Goal: Task Accomplishment & Management: Manage account settings

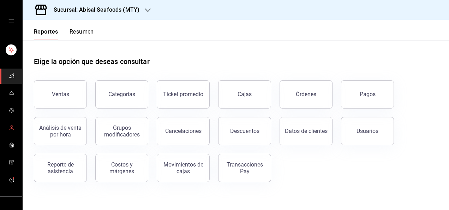
click at [12, 125] on icon "mailbox folders" at bounding box center [12, 128] width 6 height 6
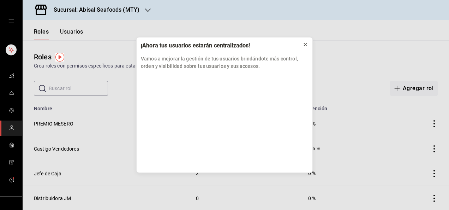
click at [308, 44] on button at bounding box center [305, 44] width 11 height 11
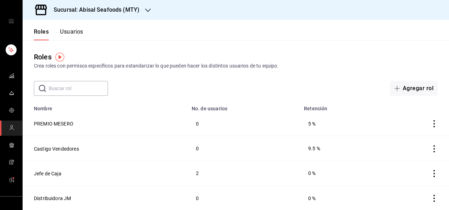
click at [76, 32] on button "Usuarios" at bounding box center [71, 34] width 23 height 12
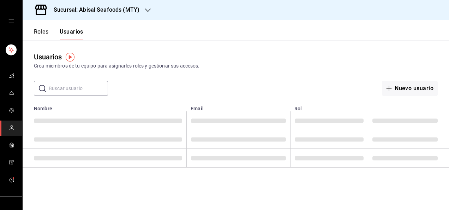
click at [90, 88] on input "text" at bounding box center [78, 88] width 59 height 14
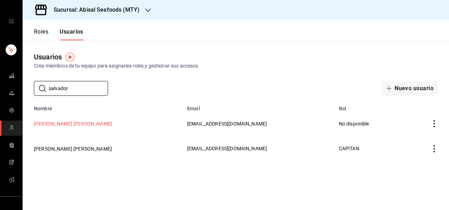
type input "salvador"
click at [89, 124] on button "[PERSON_NAME] [PERSON_NAME]" at bounding box center [73, 123] width 78 height 7
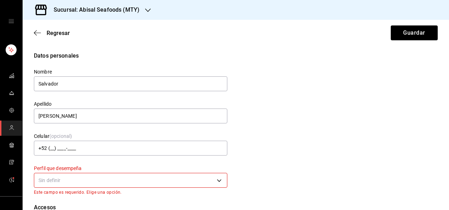
click at [217, 180] on body "Sucursal: Abisal Seafoods (MTY) Regresar Guardar Datos personales Nombre [PERSO…" at bounding box center [224, 105] width 449 height 210
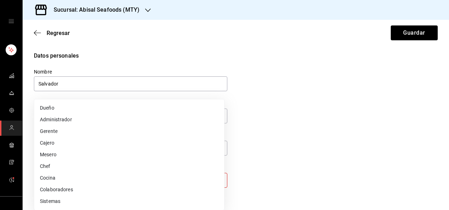
click at [157, 154] on li "Mesero" at bounding box center [129, 155] width 190 height 12
type input "WAITER"
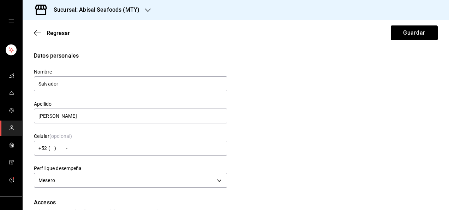
click at [295, 146] on div "Datos personales Nombre [PERSON_NAME] [PERSON_NAME] Celular (opcional) +52 (__)…" at bounding box center [236, 121] width 404 height 138
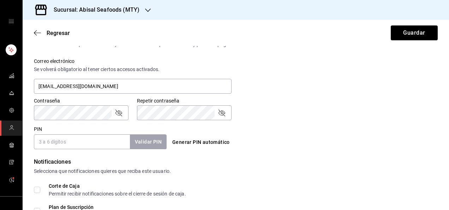
scroll to position [254, 0]
click at [103, 139] on input "PIN" at bounding box center [82, 140] width 96 height 15
click at [141, 141] on button "Validar PIN" at bounding box center [147, 140] width 37 height 15
click at [99, 139] on input "9957" at bounding box center [82, 140] width 96 height 15
type input "9"
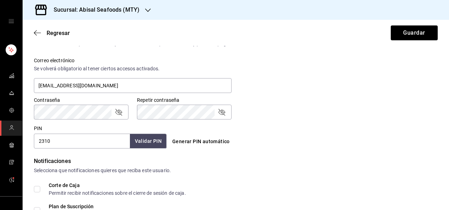
type input "2310"
click at [141, 141] on button "Validar PIN" at bounding box center [147, 140] width 37 height 15
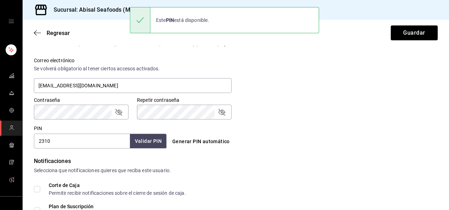
click at [273, 135] on div "Generar PIN automático" at bounding box center [235, 141] width 133 height 13
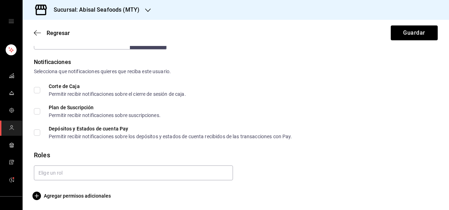
scroll to position [355, 0]
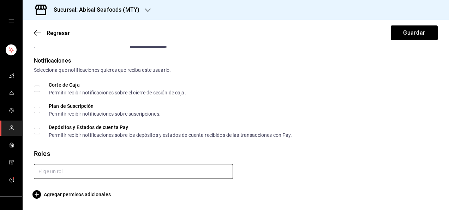
click at [164, 167] on input "text" at bounding box center [133, 171] width 199 height 15
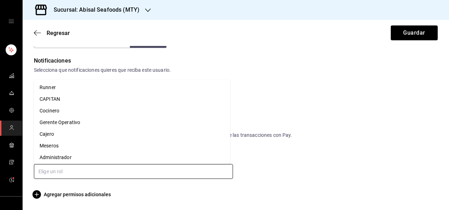
scroll to position [131, 0]
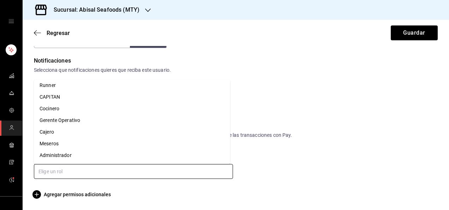
click at [181, 145] on li "Meseros" at bounding box center [132, 144] width 196 height 12
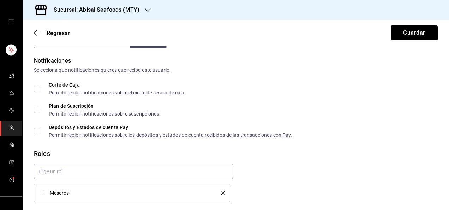
click at [285, 155] on div "Roles" at bounding box center [236, 154] width 404 height 10
checkbox input "true"
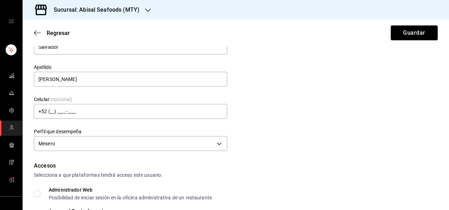
scroll to position [0, 0]
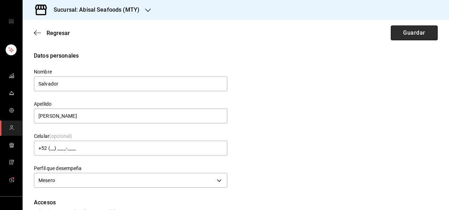
click at [401, 34] on button "Guardar" at bounding box center [414, 32] width 47 height 15
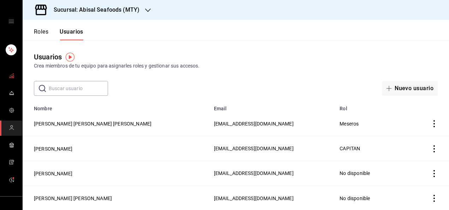
click at [10, 76] on icon "mailbox folders" at bounding box center [12, 75] width 4 height 2
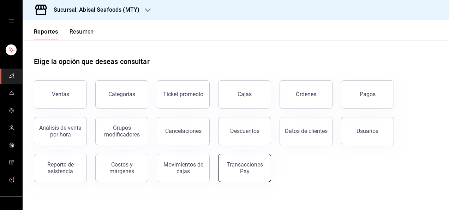
click at [246, 169] on div "Transacciones Pay" at bounding box center [245, 167] width 44 height 13
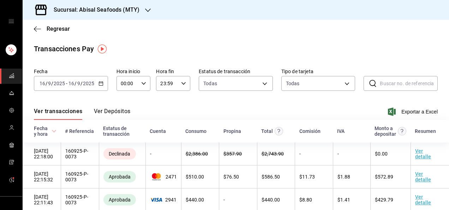
click at [81, 89] on div "[DATE] [DATE] - [DATE] [DATE]" at bounding box center [71, 83] width 74 height 15
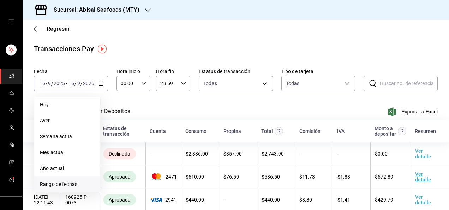
click at [67, 183] on span "Rango de fechas" at bounding box center [67, 183] width 55 height 7
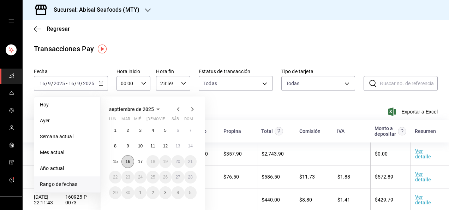
click at [128, 161] on abbr "16" at bounding box center [127, 161] width 5 height 5
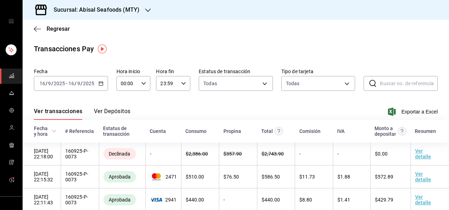
click at [209, 105] on div "Ver transacciones Ver Depósitos Exportar a Excel" at bounding box center [236, 109] width 404 height 20
click at [398, 111] on span "Exportar a Excel" at bounding box center [413, 111] width 48 height 8
click at [419, 112] on span "Exportar a Excel" at bounding box center [413, 111] width 48 height 8
click at [214, 108] on div "Ver transacciones Ver Depósitos Exportar a Excel" at bounding box center [236, 109] width 404 height 20
click at [58, 31] on span "Regresar" at bounding box center [58, 28] width 23 height 7
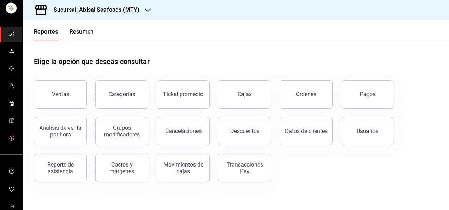
scroll to position [49, 0]
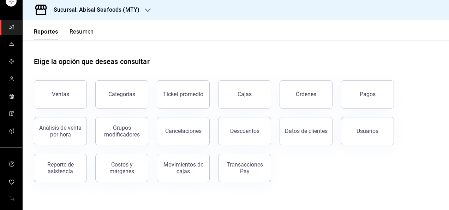
click at [9, 198] on icon "mailbox folders" at bounding box center [12, 199] width 6 height 6
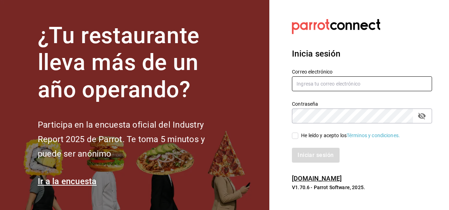
click at [311, 82] on input "text" at bounding box center [362, 83] width 140 height 15
type input "[EMAIL_ADDRESS][DOMAIN_NAME]"
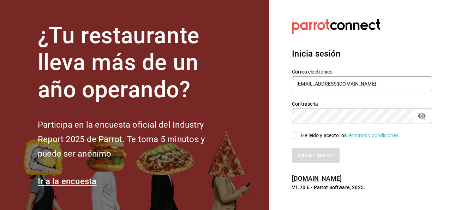
click at [294, 135] on input "He leído y acepto los Términos y condiciones." at bounding box center [295, 135] width 6 height 6
checkbox input "true"
click at [313, 158] on button "Iniciar sesión" at bounding box center [316, 155] width 48 height 15
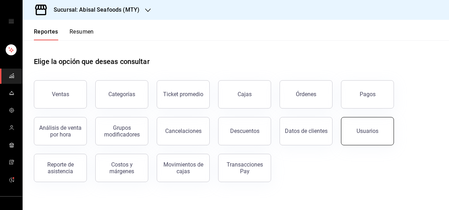
click at [372, 141] on button "Usuarios" at bounding box center [367, 131] width 53 height 28
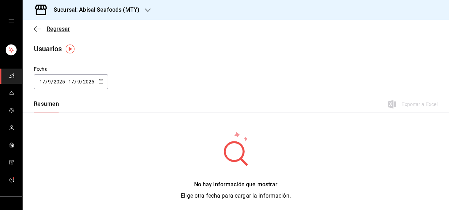
click at [58, 28] on span "Regresar" at bounding box center [58, 28] width 23 height 7
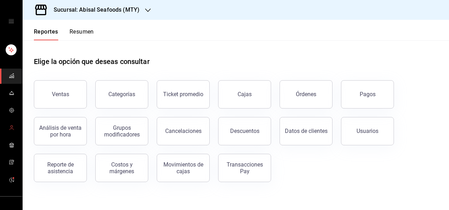
click at [13, 124] on link "mailbox folders" at bounding box center [11, 127] width 22 height 15
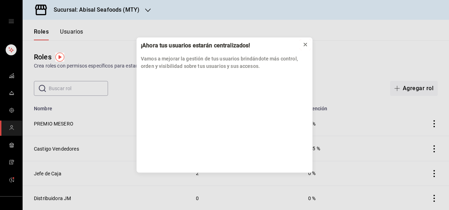
click at [307, 42] on icon at bounding box center [306, 45] width 6 height 6
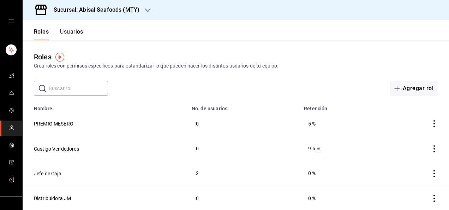
click at [72, 35] on button "Usuarios" at bounding box center [71, 34] width 23 height 12
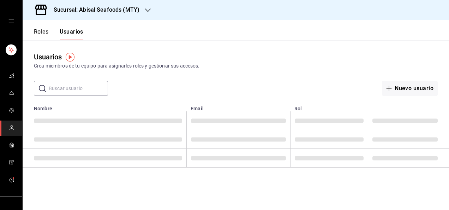
click at [95, 89] on input "text" at bounding box center [78, 88] width 59 height 14
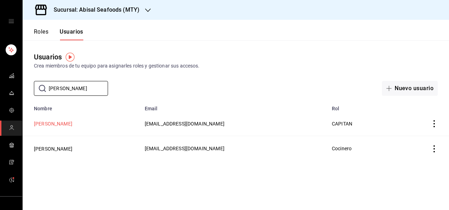
type input "roberto"
click at [72, 124] on button "[PERSON_NAME]" at bounding box center [53, 123] width 38 height 7
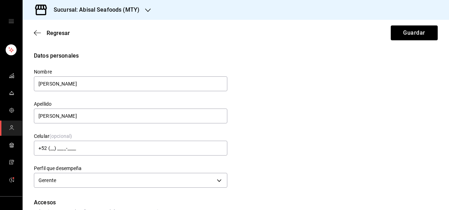
click at [270, 114] on div "Datos personales Nombre Roberto Apellido Robledo Leiva Celular (opcional) +52 (…" at bounding box center [236, 121] width 404 height 138
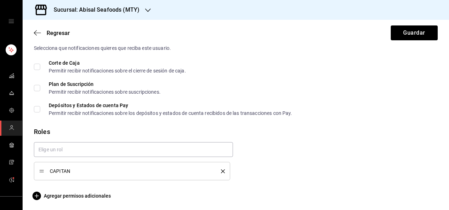
scroll to position [377, 0]
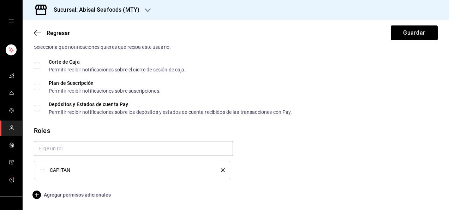
click at [98, 194] on span "Agregar permisos adicionales" at bounding box center [72, 194] width 77 height 8
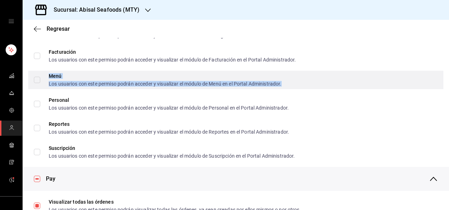
click at [250, 83] on div "Los usuarios con este permiso podrán acceder y visualizar el módulo de Menú en …" at bounding box center [165, 83] width 233 height 5
click at [40, 83] on input "Menú Los usuarios con este permiso podrán acceder y visualizar el módulo de Men…" at bounding box center [37, 80] width 6 height 6
click at [250, 83] on div "Los usuarios con este permiso podrán acceder y visualizar el módulo de Menú en …" at bounding box center [165, 83] width 233 height 5
click at [40, 83] on input "Menú Los usuarios con este permiso podrán acceder y visualizar el módulo de Men…" at bounding box center [37, 80] width 6 height 6
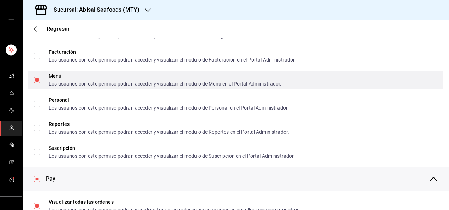
click at [37, 80] on input "Menú Los usuarios con este permiso podrán acceder y visualizar el módulo de Men…" at bounding box center [37, 80] width 6 height 6
checkbox input "false"
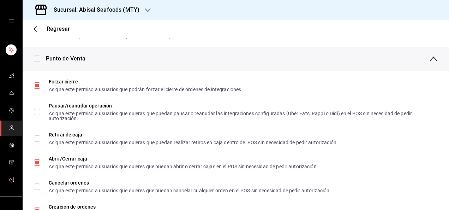
scroll to position [589, 0]
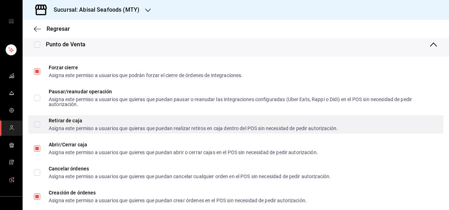
click at [36, 127] on input "Retirar de caja Asigna este permiso a usuarios que quieras que puedan realizar …" at bounding box center [37, 124] width 6 height 6
checkbox input "true"
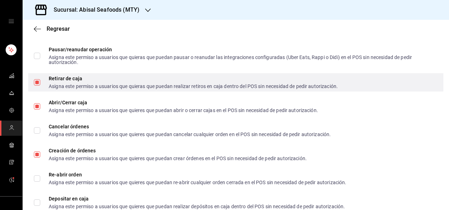
scroll to position [632, 0]
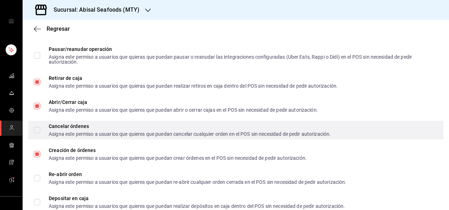
click at [37, 131] on input "Cancelar órdenes Asigna este permiso a usuarios que quieres que puedan cancelar…" at bounding box center [37, 130] width 6 height 6
checkbox input "true"
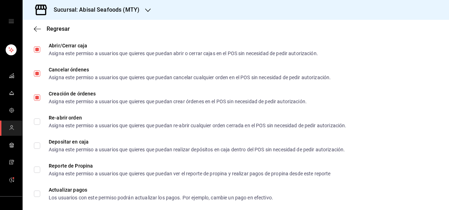
scroll to position [702, 0]
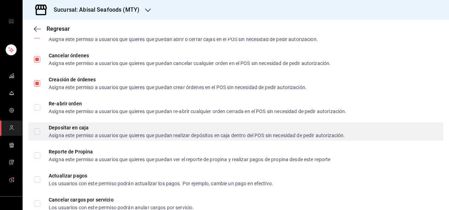
click at [37, 131] on input "Depositar en caja Asigna este permiso a usuarios que quieres que puedan realiza…" at bounding box center [37, 131] width 6 height 6
checkbox input "true"
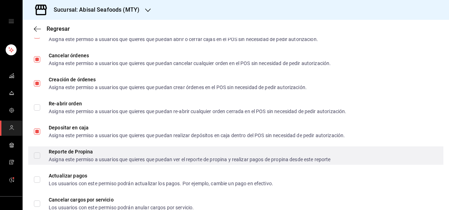
click at [38, 157] on input "Reporte de Propina Asigna este permiso a usuarios que quieres que puedan ver el…" at bounding box center [37, 155] width 6 height 6
checkbox input "true"
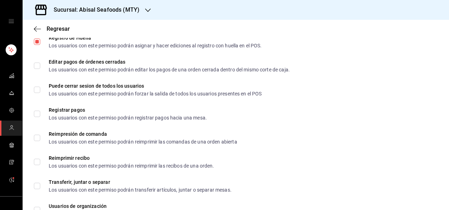
scroll to position [985, 0]
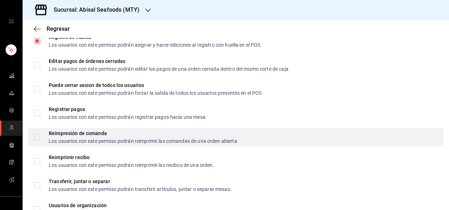
click at [38, 138] on input "Reimpresión de comanda Los usuarios con este permiso podrán reimprimir las coma…" at bounding box center [37, 137] width 6 height 6
checkbox input "true"
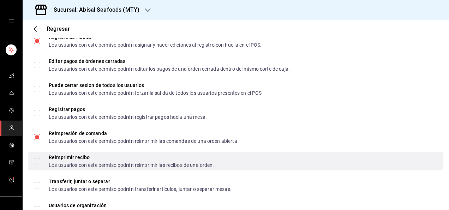
click at [35, 163] on input "Reimprimir recibo Los usuarios con este permiso podrán reimprimir las recibos d…" at bounding box center [37, 161] width 6 height 6
checkbox input "true"
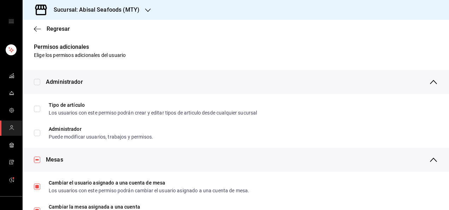
scroll to position [0, 0]
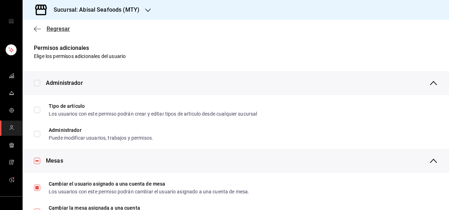
click at [57, 29] on span "Regresar" at bounding box center [58, 28] width 23 height 7
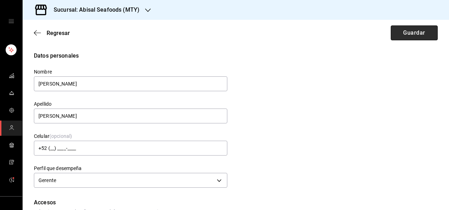
click at [398, 32] on button "Guardar" at bounding box center [414, 32] width 47 height 15
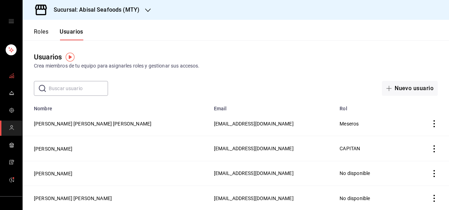
click at [13, 76] on link "mailbox folders" at bounding box center [11, 76] width 22 height 15
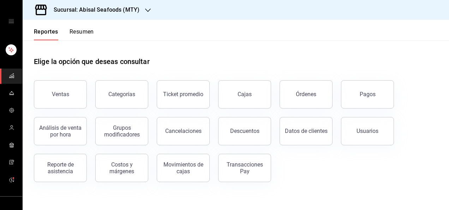
click at [201, 51] on div "Elige la opción que deseas consultar" at bounding box center [236, 55] width 404 height 31
click at [11, 125] on icon "mailbox folders" at bounding box center [12, 128] width 6 height 6
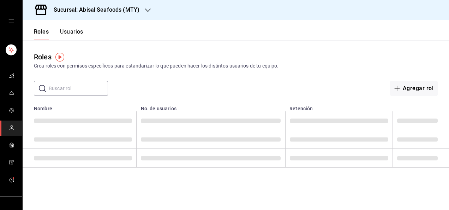
click at [75, 27] on div "Roles Usuarios" at bounding box center [53, 30] width 61 height 20
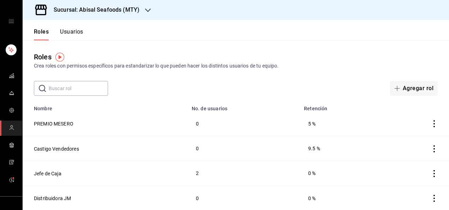
click at [75, 33] on button "Usuarios" at bounding box center [71, 34] width 23 height 12
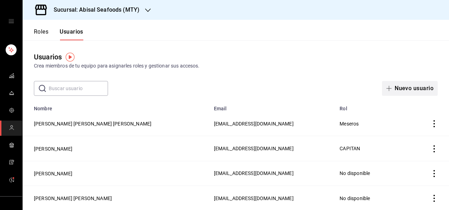
click at [389, 86] on button "Nuevo usuario" at bounding box center [410, 88] width 56 height 15
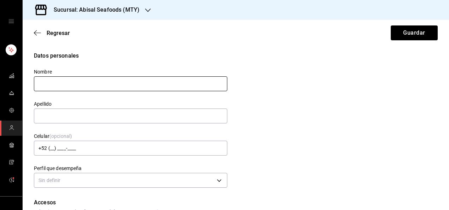
click at [155, 86] on input "text" at bounding box center [130, 83] width 193 height 15
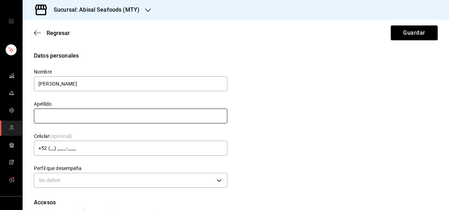
type input "Patricio"
click at [105, 121] on input "text" at bounding box center [130, 115] width 193 height 15
type input "Panzo Chipahua"
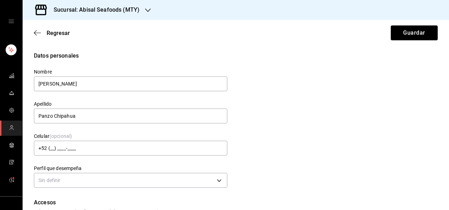
click at [234, 132] on div "Datos personales Nombre Patricio Apellido Panzo Chipahua Celular (opcional) +52…" at bounding box center [236, 121] width 404 height 138
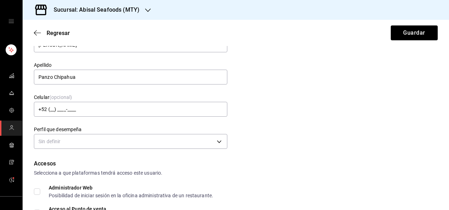
scroll to position [42, 0]
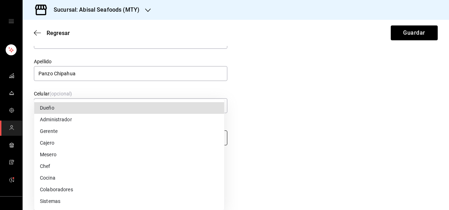
click at [217, 138] on body "Sucursal: Abisal Seafoods (MTY) Regresar Guardar Datos personales Nombre Patric…" at bounding box center [224, 105] width 449 height 210
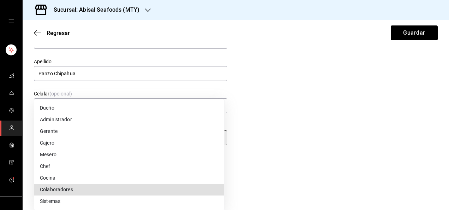
type input "STAFF"
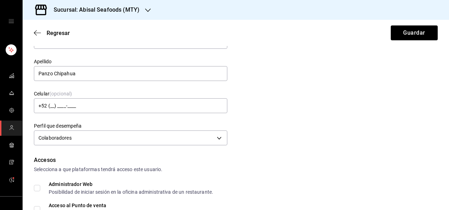
click at [251, 173] on div "Selecciona a que plataformas tendrá acceso este usuario." at bounding box center [236, 169] width 404 height 7
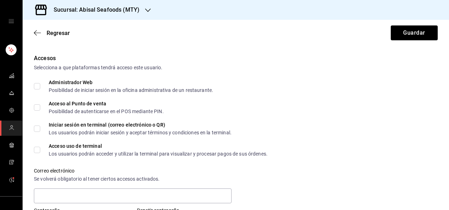
scroll to position [155, 0]
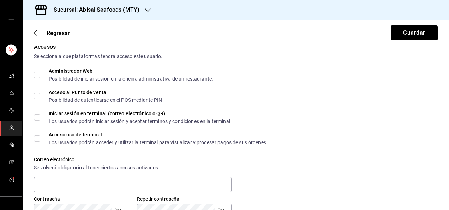
click at [36, 94] on input "Acceso al Punto de venta Posibilidad de autenticarse en el POS mediante PIN." at bounding box center [37, 96] width 6 height 6
checkbox input "true"
click at [322, 150] on div "Correo electrónico Se volverá obligatorio al tener ciertos accesos activados." at bounding box center [231, 170] width 412 height 45
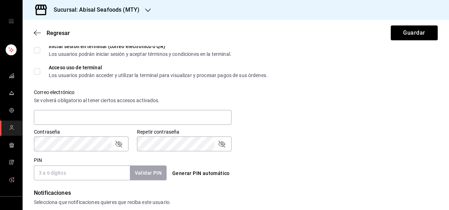
scroll to position [226, 0]
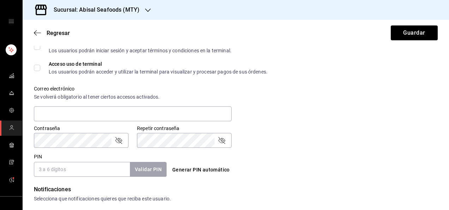
click at [88, 166] on input "PIN" at bounding box center [82, 169] width 96 height 15
type input "8558"
click at [152, 171] on button "Validar PIN" at bounding box center [147, 169] width 37 height 15
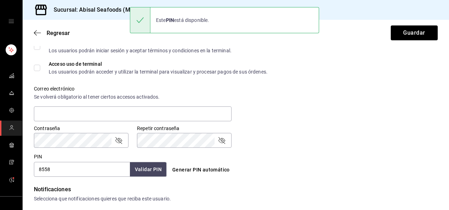
click at [282, 162] on div "Generar PIN automático" at bounding box center [235, 163] width 136 height 26
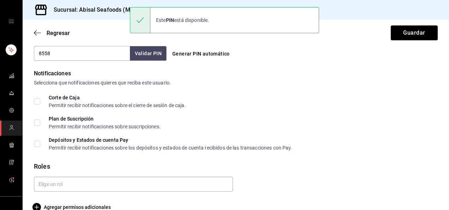
scroll to position [353, 0]
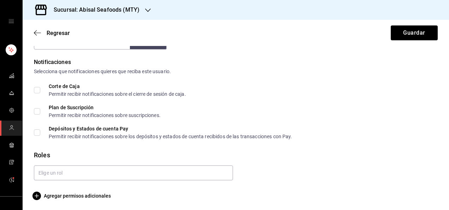
click at [338, 162] on div at bounding box center [233, 170] width 410 height 20
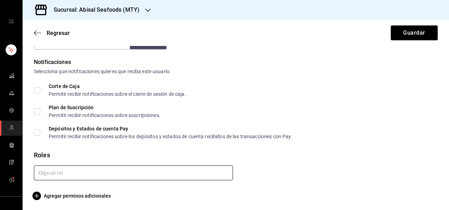
click at [211, 171] on input "text" at bounding box center [133, 172] width 199 height 15
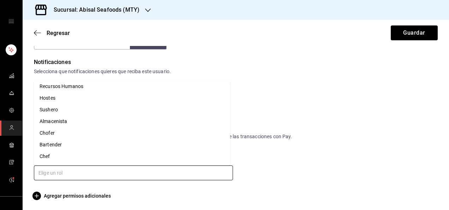
scroll to position [56, 0]
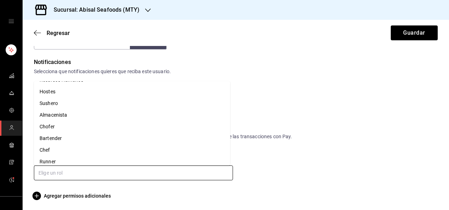
click at [184, 142] on li "Bartender" at bounding box center [132, 138] width 196 height 12
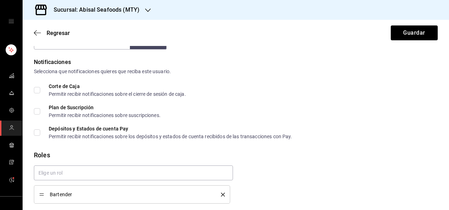
click at [357, 114] on div "Plan de Suscripción Permitir recibir notificaciones sobre suscripciones." at bounding box center [236, 111] width 404 height 13
click at [419, 33] on button "Guardar" at bounding box center [414, 32] width 47 height 15
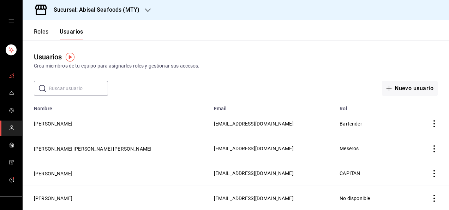
click at [9, 78] on span "mailbox folders" at bounding box center [12, 76] width 6 height 10
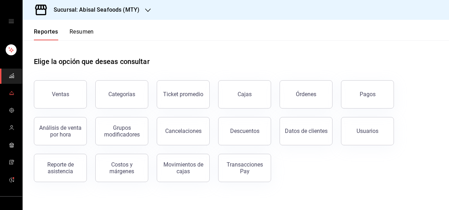
click at [10, 93] on icon "mailbox folders" at bounding box center [12, 93] width 6 height 6
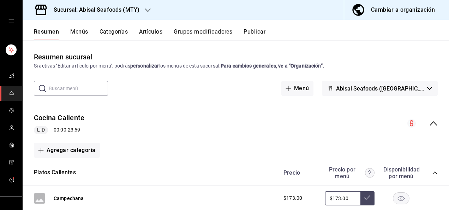
click at [119, 34] on button "Categorías" at bounding box center [114, 34] width 29 height 12
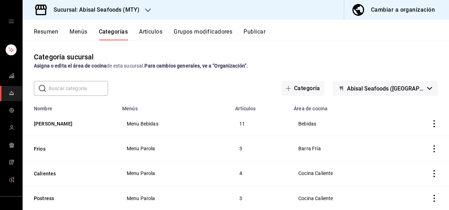
click at [431, 123] on icon "actions" at bounding box center [434, 123] width 7 height 7
click at [359, 119] on div at bounding box center [224, 105] width 449 height 210
click at [82, 34] on button "Menús" at bounding box center [79, 34] width 18 height 12
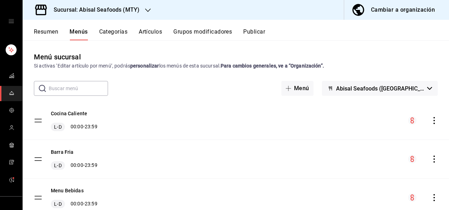
click at [214, 83] on div "​ ​ Menú Abisal Seafoods (Del Valle)" at bounding box center [236, 88] width 427 height 15
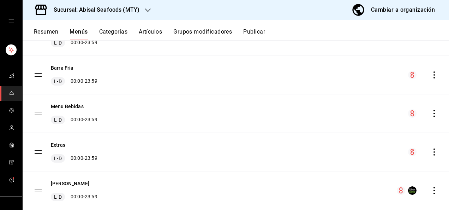
scroll to position [85, 0]
click at [75, 103] on button "Menu Bebidas" at bounding box center [67, 105] width 33 height 7
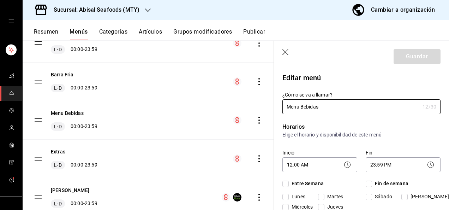
checkbox input "true"
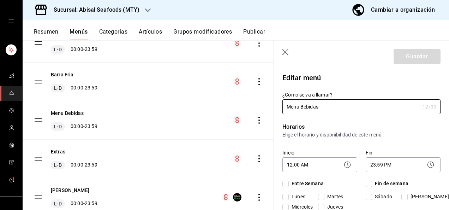
checkbox input "true"
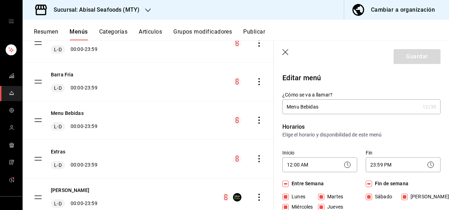
click at [382, 77] on p "Editar menú" at bounding box center [361, 77] width 158 height 11
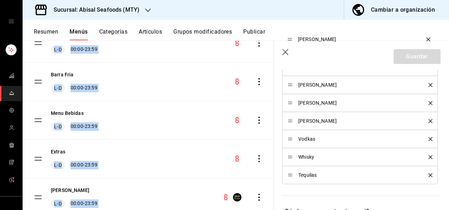
scroll to position [295, 0]
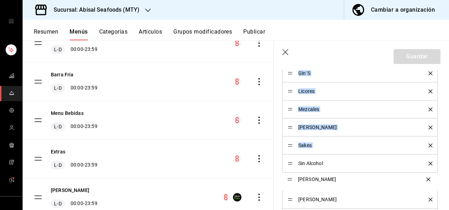
drag, startPoint x: 290, startPoint y: 103, endPoint x: 290, endPoint y: 180, distance: 77.0
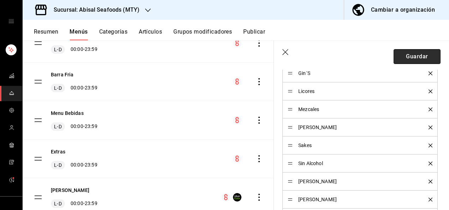
click at [406, 61] on button "Guardar" at bounding box center [417, 56] width 47 height 15
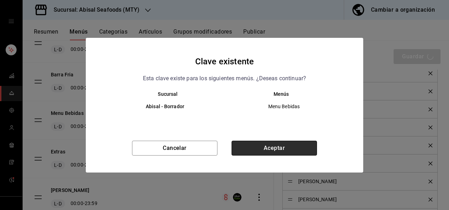
click at [277, 154] on button "Aceptar" at bounding box center [274, 148] width 85 height 15
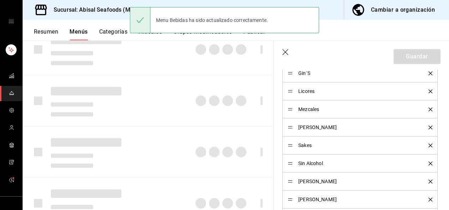
checkbox input "false"
type input "1758143523317"
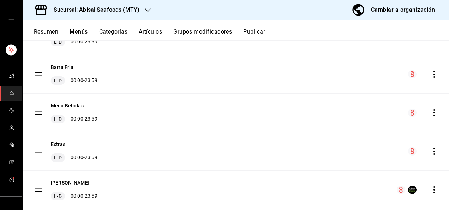
click at [254, 29] on button "Publicar" at bounding box center [254, 34] width 22 height 12
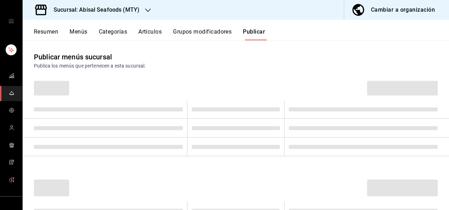
click at [254, 29] on button "Publicar" at bounding box center [254, 34] width 22 height 12
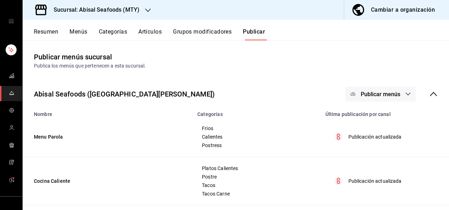
click at [360, 90] on button "Publicar menús" at bounding box center [380, 94] width 71 height 15
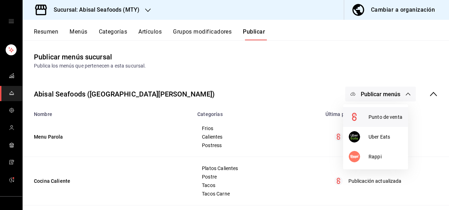
click at [375, 119] on span "Punto de venta" at bounding box center [386, 116] width 34 height 7
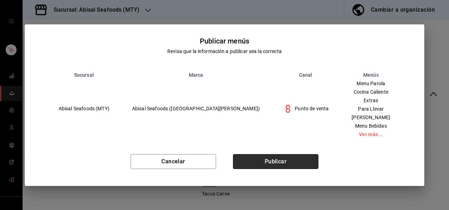
click at [266, 165] on button "Publicar" at bounding box center [275, 161] width 85 height 15
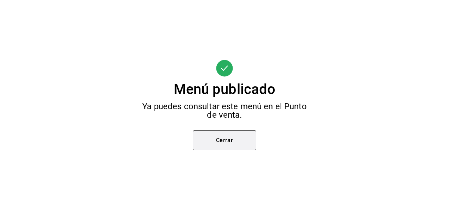
click at [224, 144] on button "Cerrar" at bounding box center [225, 140] width 64 height 20
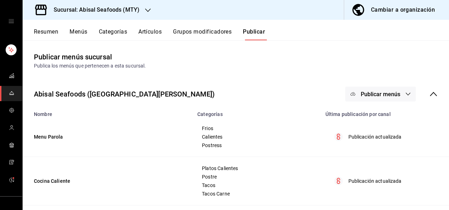
click at [84, 31] on button "Menús" at bounding box center [79, 34] width 18 height 12
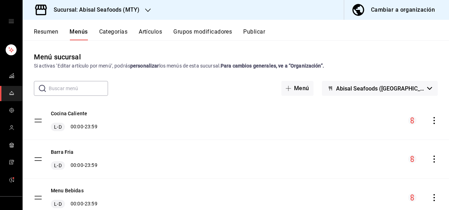
click at [9, 94] on icon "mailbox folders" at bounding box center [11, 94] width 5 height 0
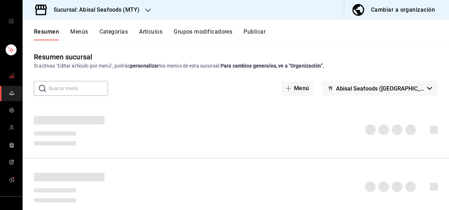
click at [12, 77] on icon "mailbox folders" at bounding box center [12, 76] width 6 height 6
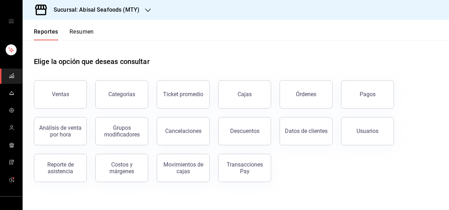
click at [201, 67] on div "Elige la opción que deseas consultar" at bounding box center [236, 55] width 404 height 31
